Goal: Information Seeking & Learning: Learn about a topic

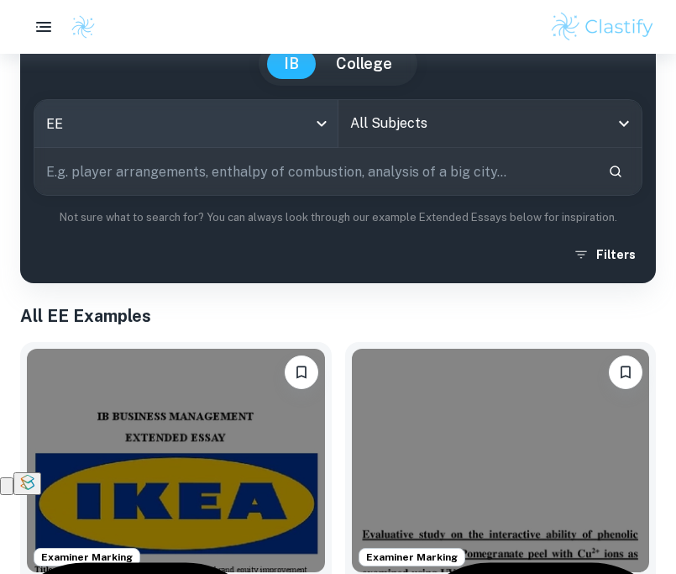
scroll to position [142, 0]
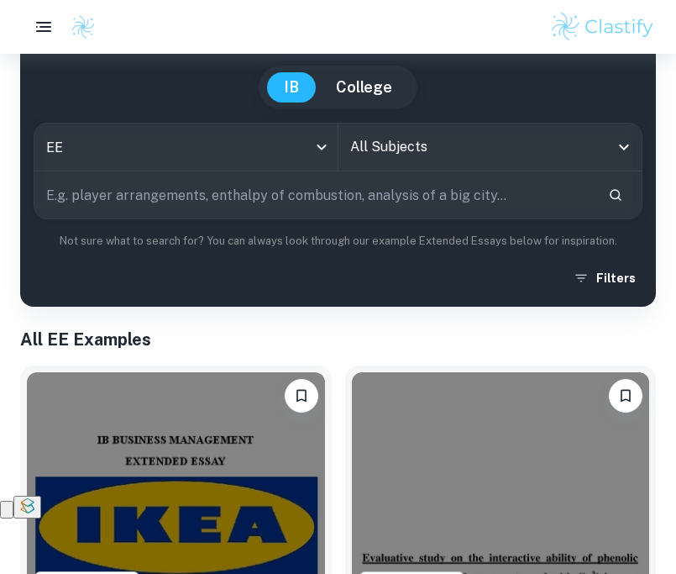
click at [440, 139] on input "All Subjects" at bounding box center [478, 147] width 264 height 32
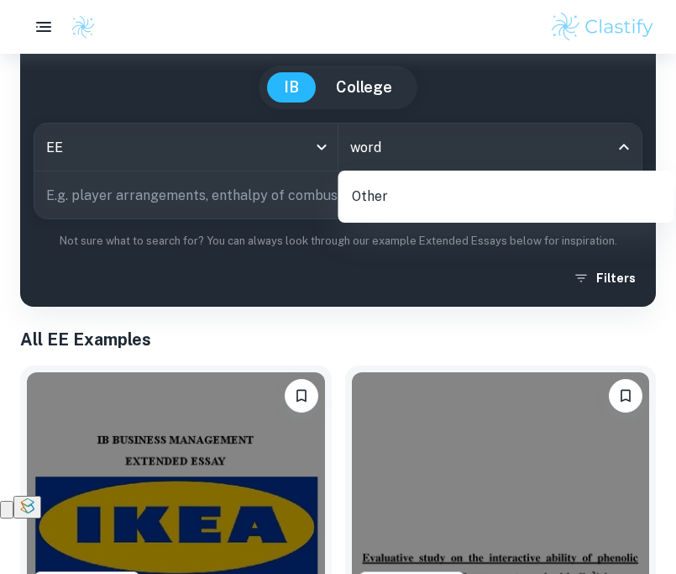
type input "wor"
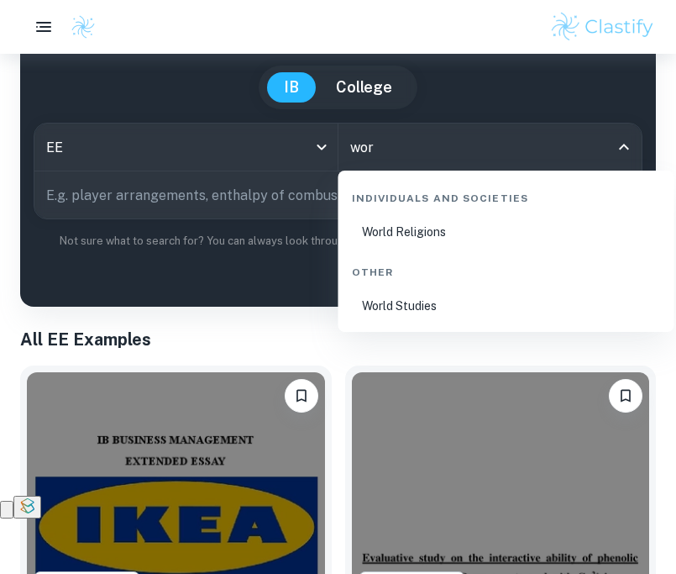
click at [439, 315] on li "World Studies" at bounding box center [506, 305] width 323 height 39
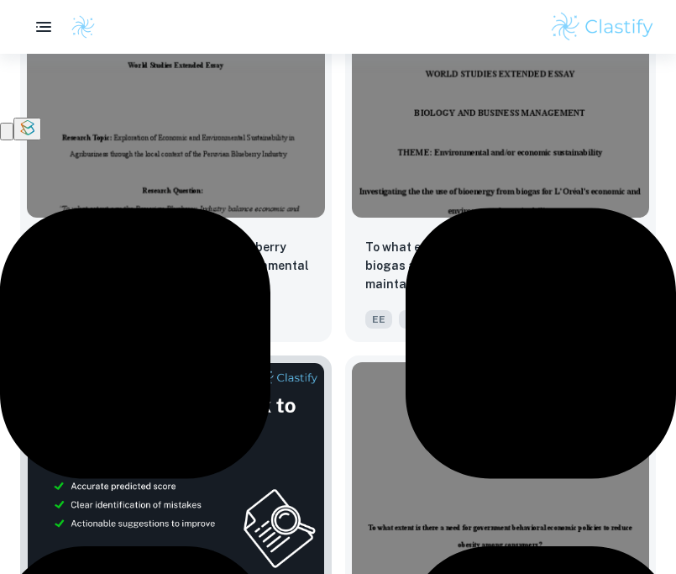
scroll to position [526, 0]
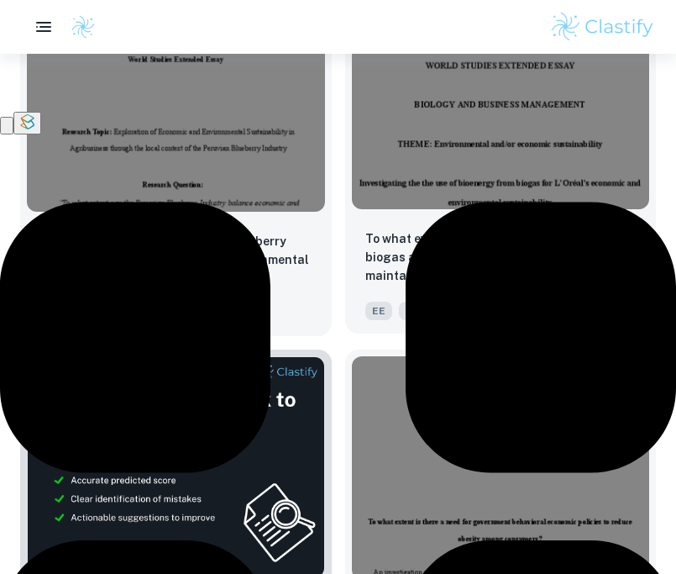
click at [513, 209] on div at bounding box center [501, 97] width 312 height 237
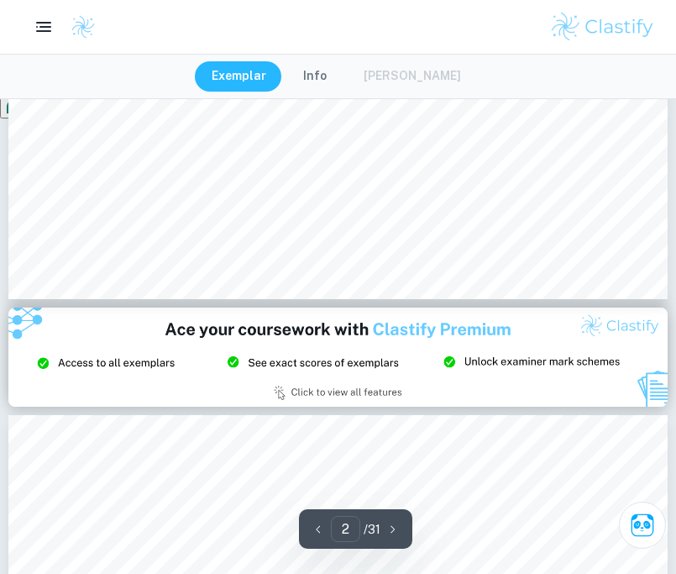
type input "3"
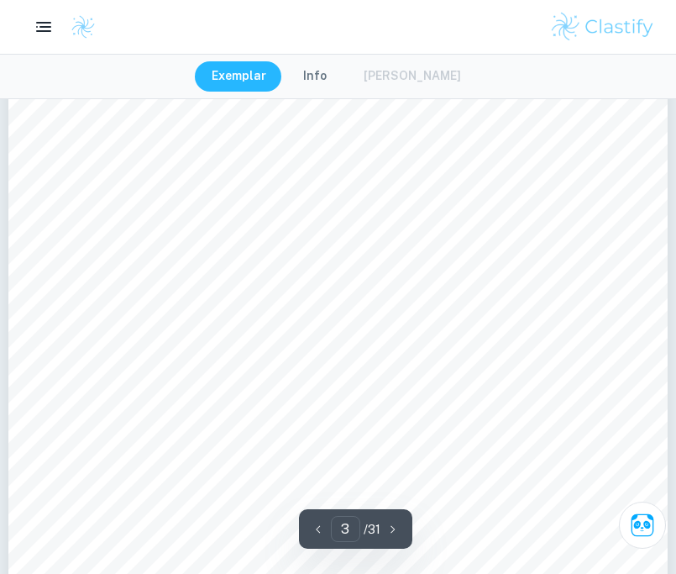
scroll to position [2276, 0]
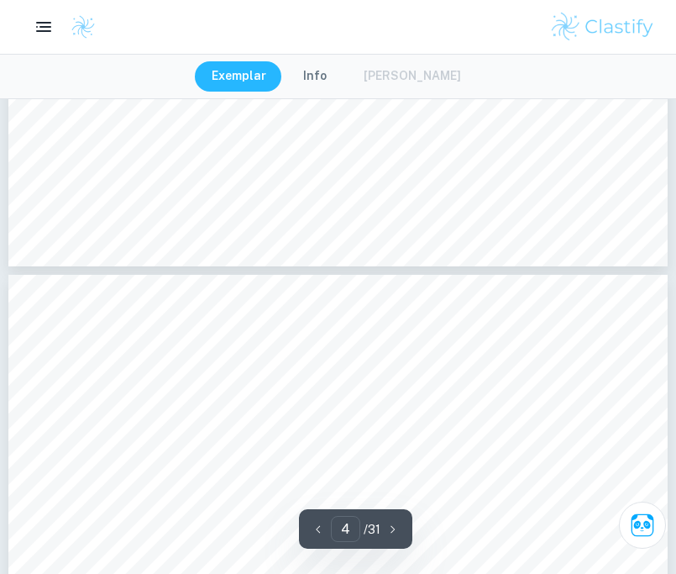
type input "3"
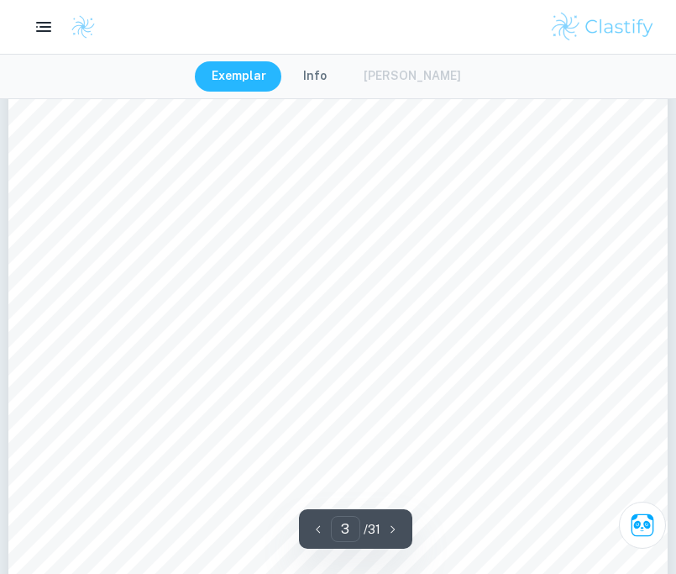
scroll to position [2137, 0]
